Goal: Task Accomplishment & Management: Complete application form

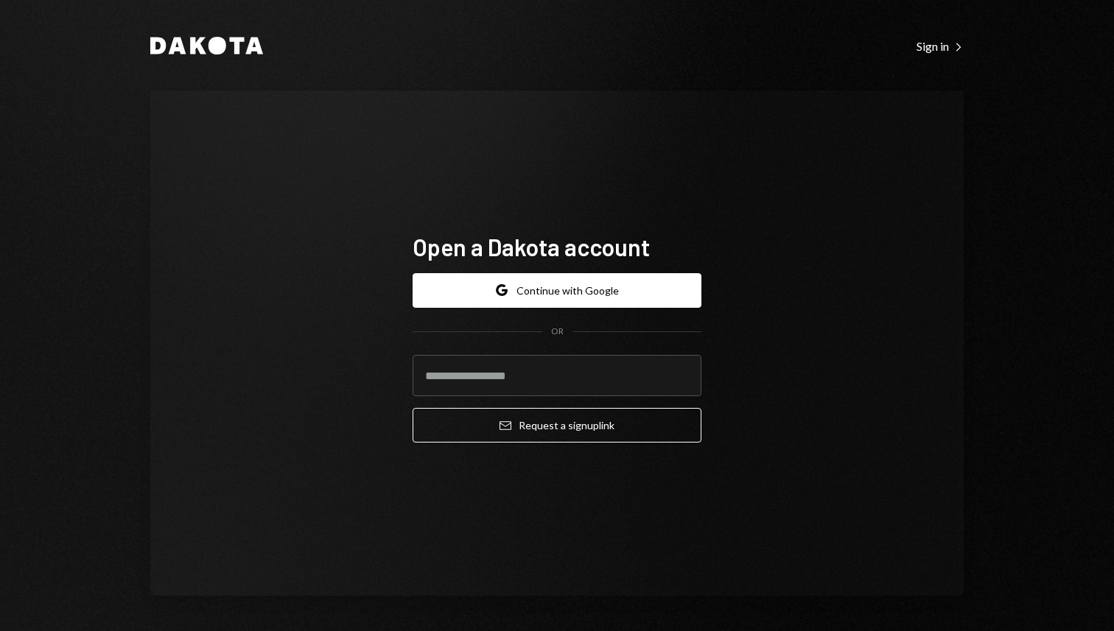
click at [575, 287] on button "Google Continue with Google" at bounding box center [556, 290] width 289 height 35
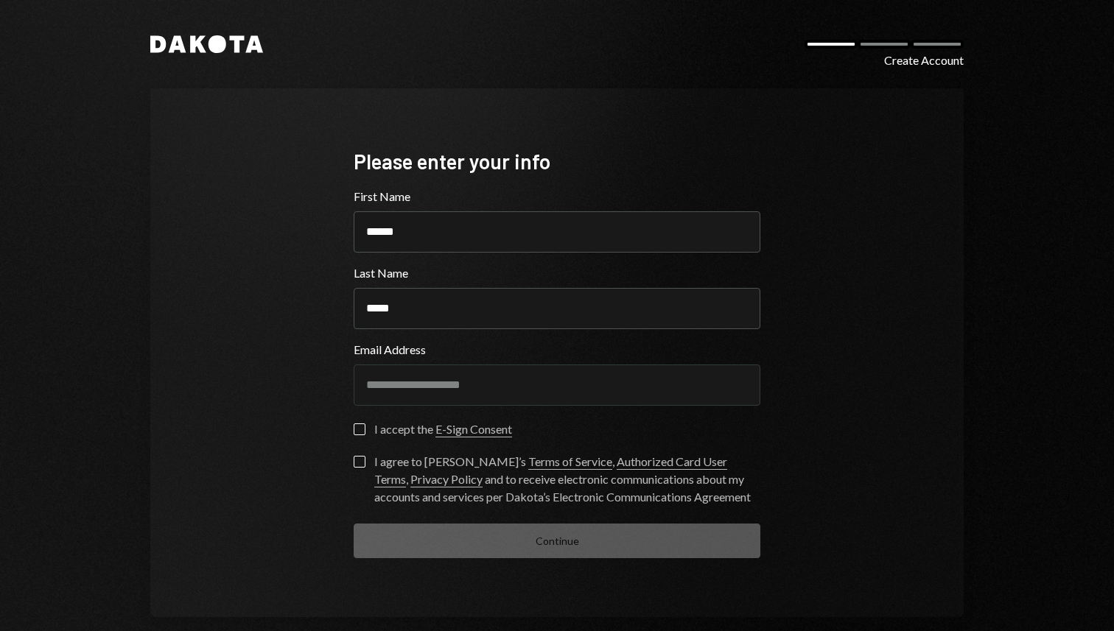
click at [354, 427] on button "I accept the E-Sign Consent" at bounding box center [360, 430] width 12 height 12
click at [354, 457] on button "I agree to Dakota’s Terms of Service , Authorized Card User Terms , Privacy Pol…" at bounding box center [360, 462] width 12 height 12
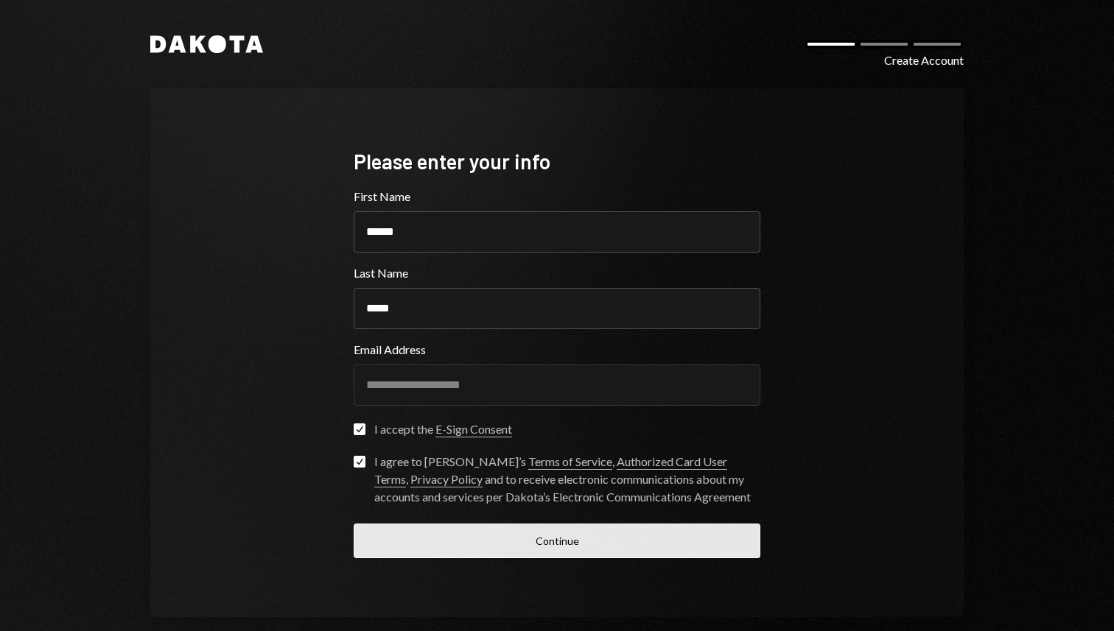
click at [462, 537] on button "Continue" at bounding box center [557, 541] width 407 height 35
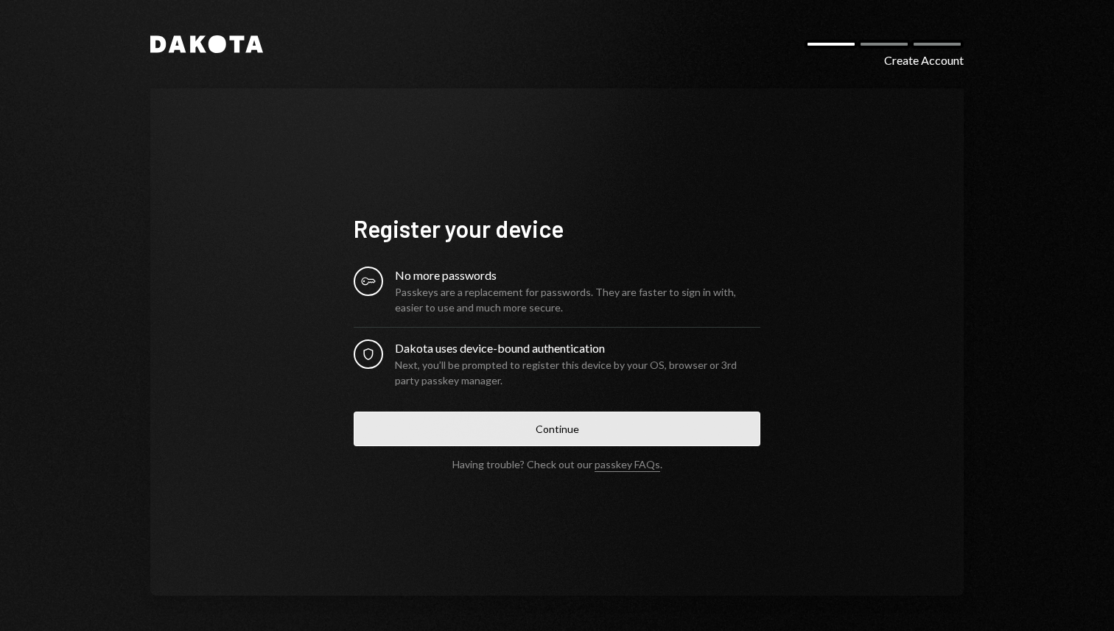
click at [512, 425] on button "Continue" at bounding box center [557, 429] width 407 height 35
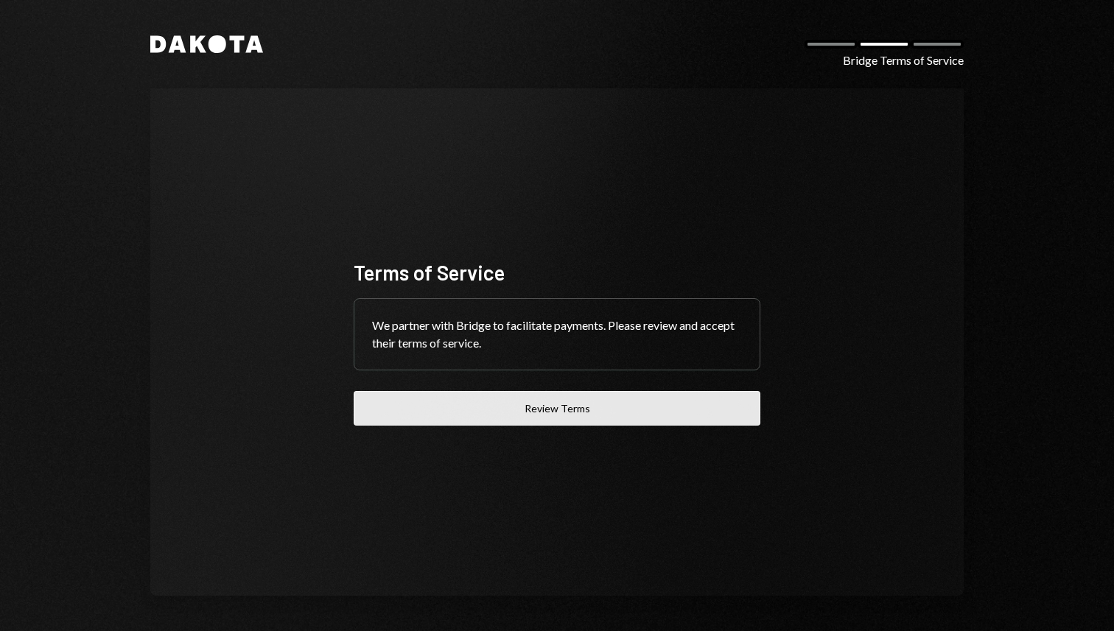
click at [536, 410] on button "Review Terms" at bounding box center [557, 408] width 407 height 35
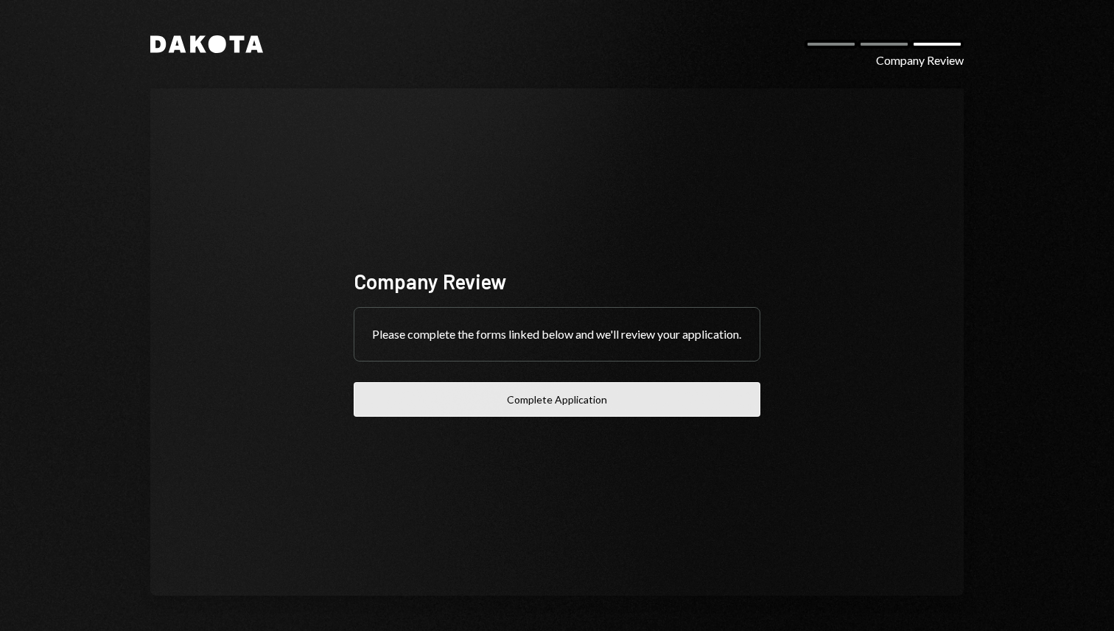
click at [576, 412] on button "Complete Application" at bounding box center [557, 399] width 407 height 35
